Goal: Use online tool/utility: Utilize a website feature to perform a specific function

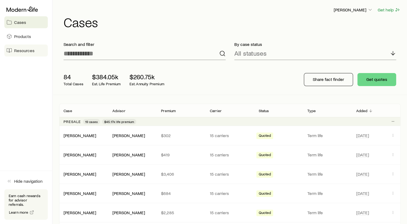
click at [18, 49] on span "Resources" at bounding box center [24, 50] width 20 height 5
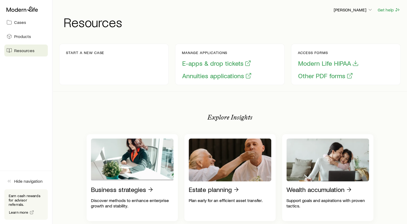
click at [22, 48] on span "Resources" at bounding box center [24, 50] width 20 height 5
click at [213, 62] on button "E-apps & drop tickets" at bounding box center [217, 63] width 70 height 8
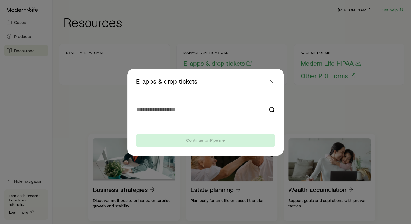
click at [271, 109] on icon at bounding box center [272, 109] width 7 height 7
click at [170, 111] on input at bounding box center [205, 109] width 139 height 13
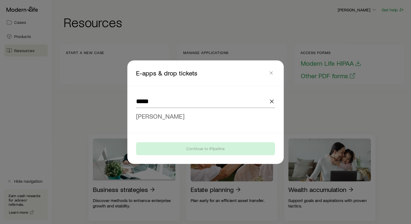
click at [171, 116] on span "[PERSON_NAME]" at bounding box center [160, 116] width 49 height 8
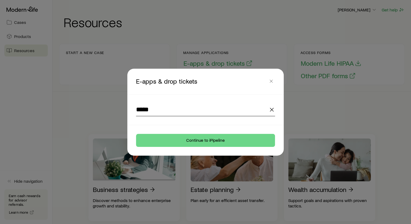
type input "**********"
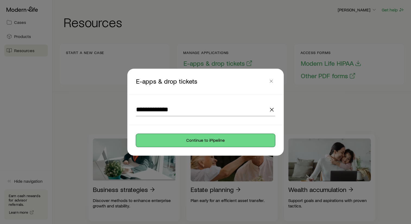
click at [216, 141] on button "Continue to iPipeline" at bounding box center [205, 140] width 139 height 13
